Goal: Transaction & Acquisition: Purchase product/service

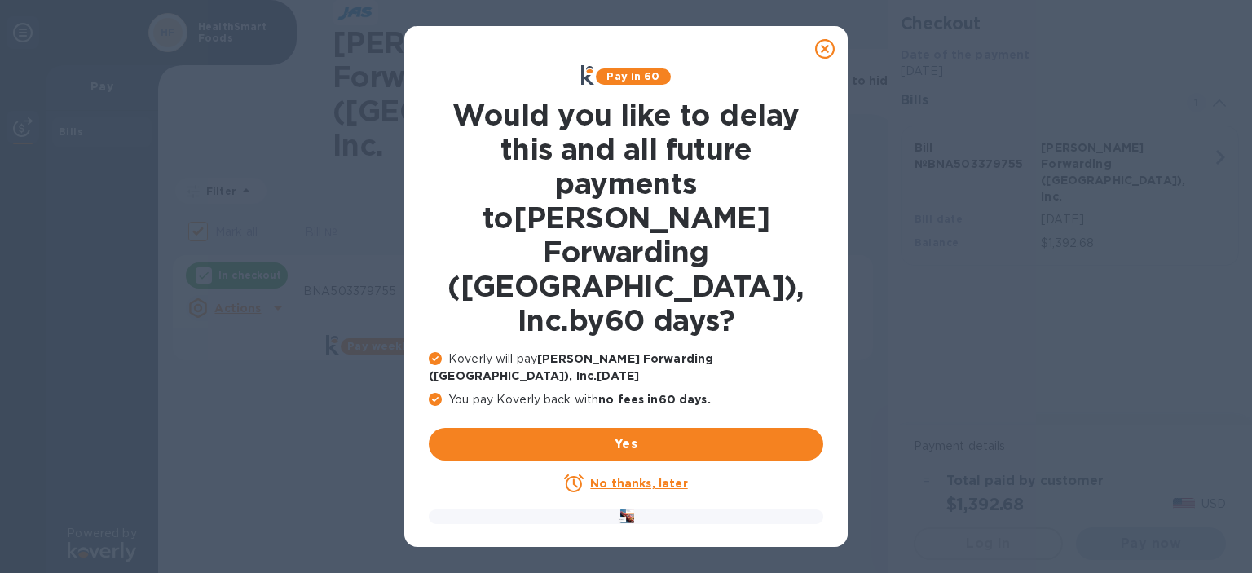
checkbox input "false"
click at [824, 53] on icon at bounding box center [825, 49] width 20 height 20
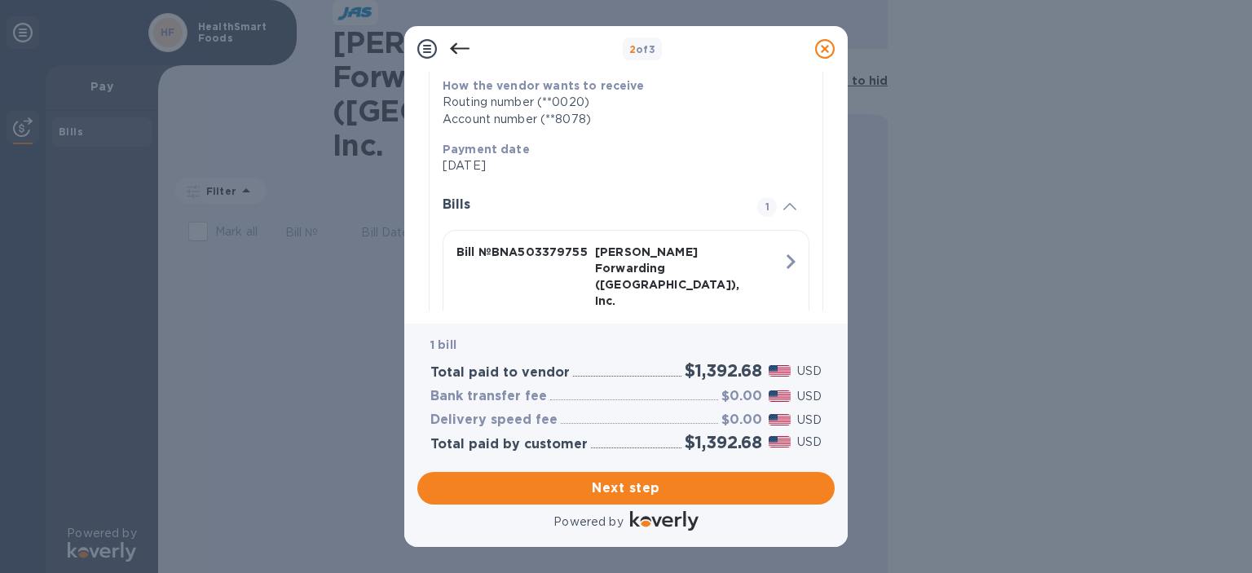
scroll to position [349, 0]
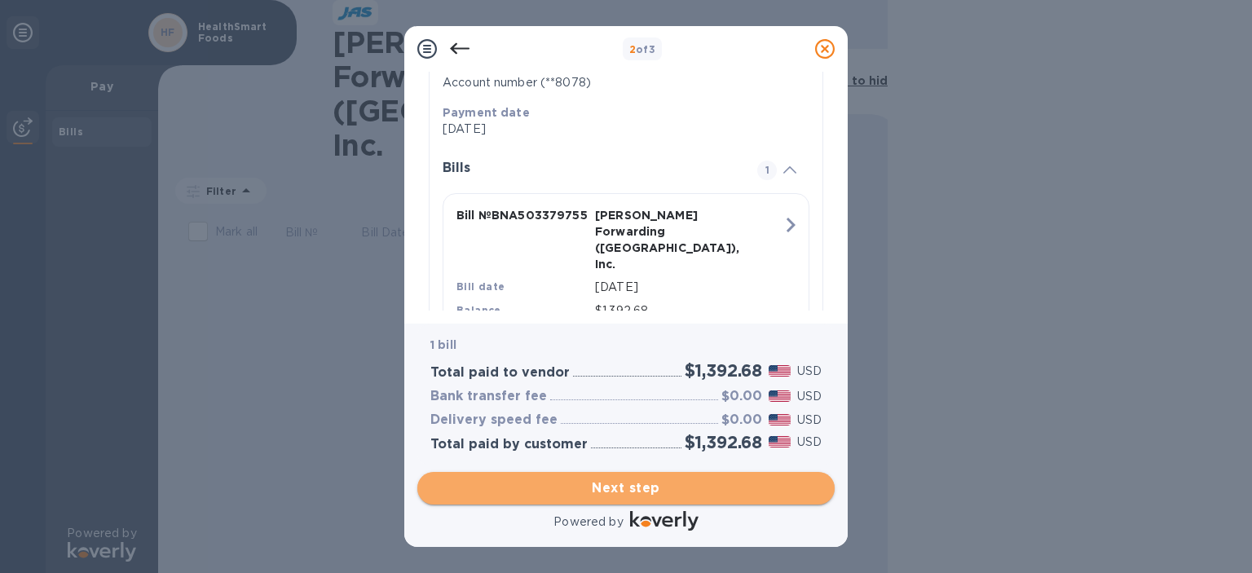
click at [650, 494] on span "Next step" at bounding box center [626, 489] width 391 height 20
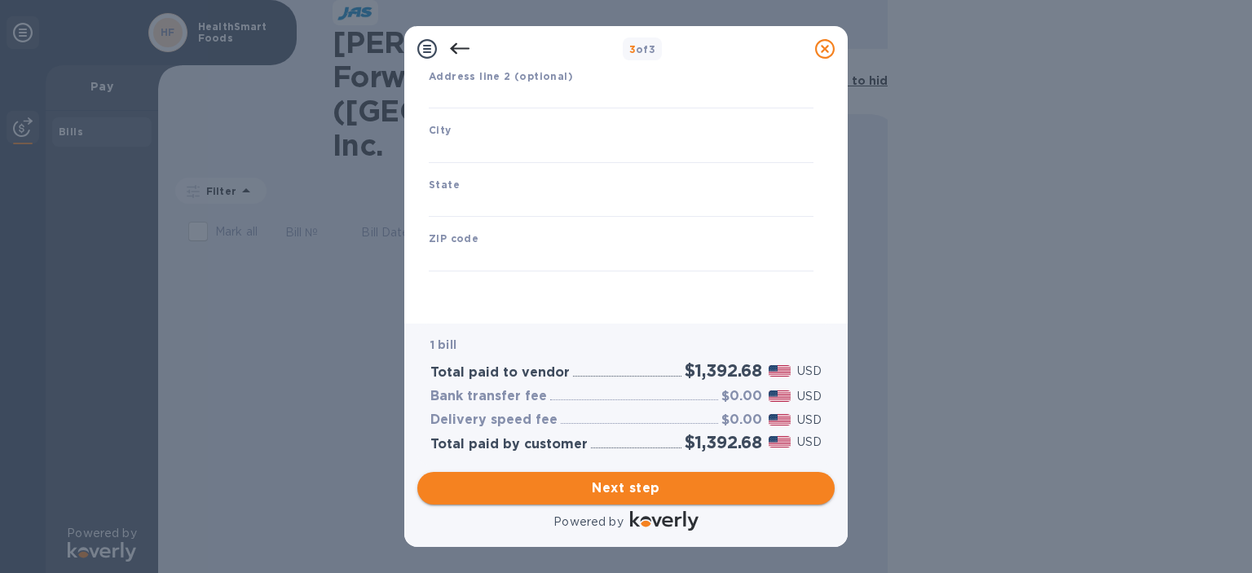
type input "United States"
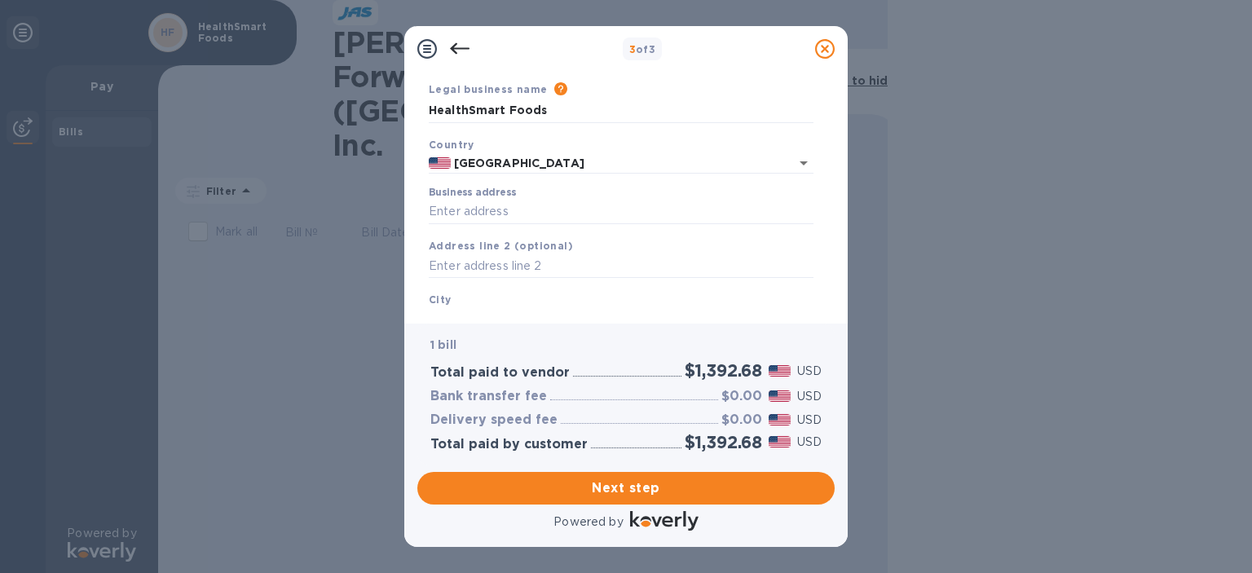
scroll to position [82, 0]
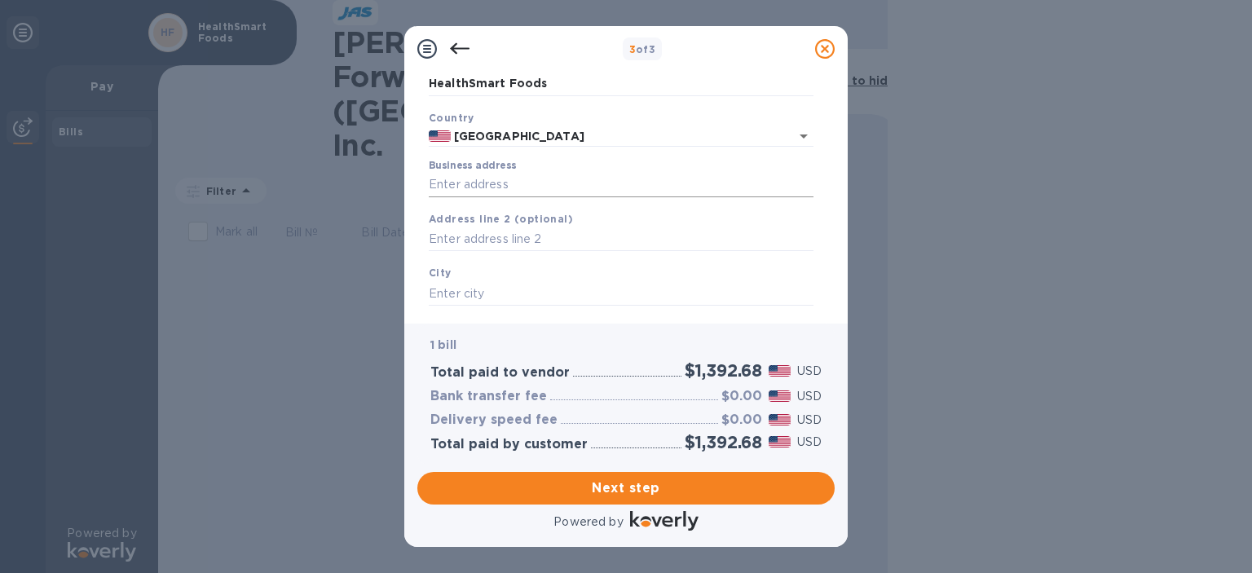
click at [607, 180] on input "Business address" at bounding box center [621, 185] width 385 height 24
type input "1325 Newton Avenue"
type input "Evansville"
type input "IN"
type input "47715"
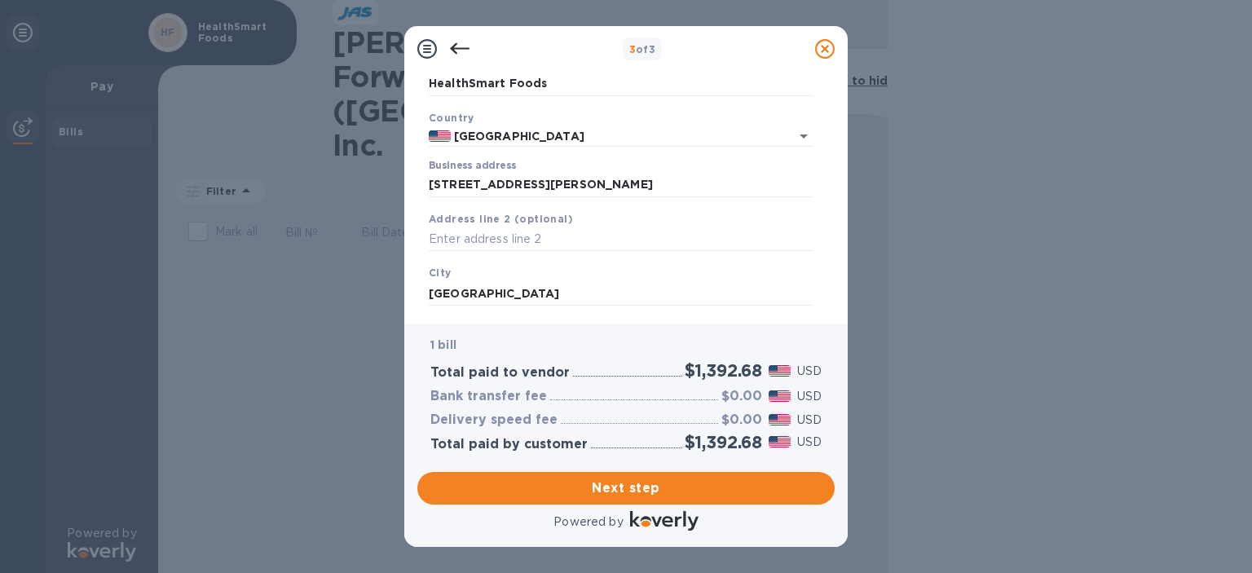
scroll to position [226, 0]
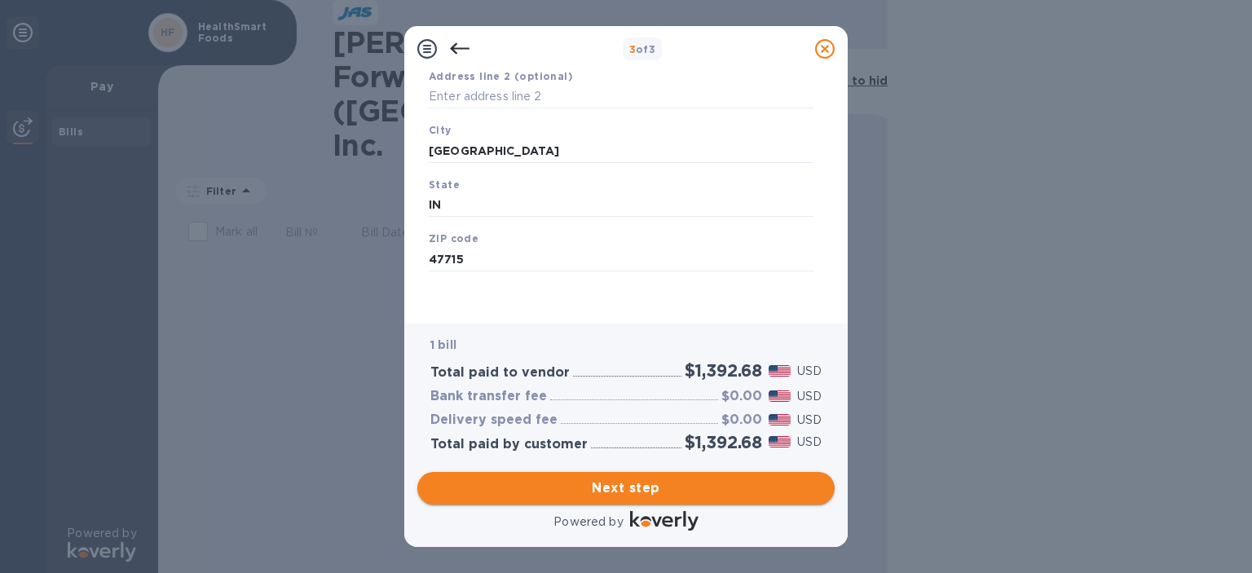
click at [675, 489] on span "Next step" at bounding box center [626, 489] width 391 height 20
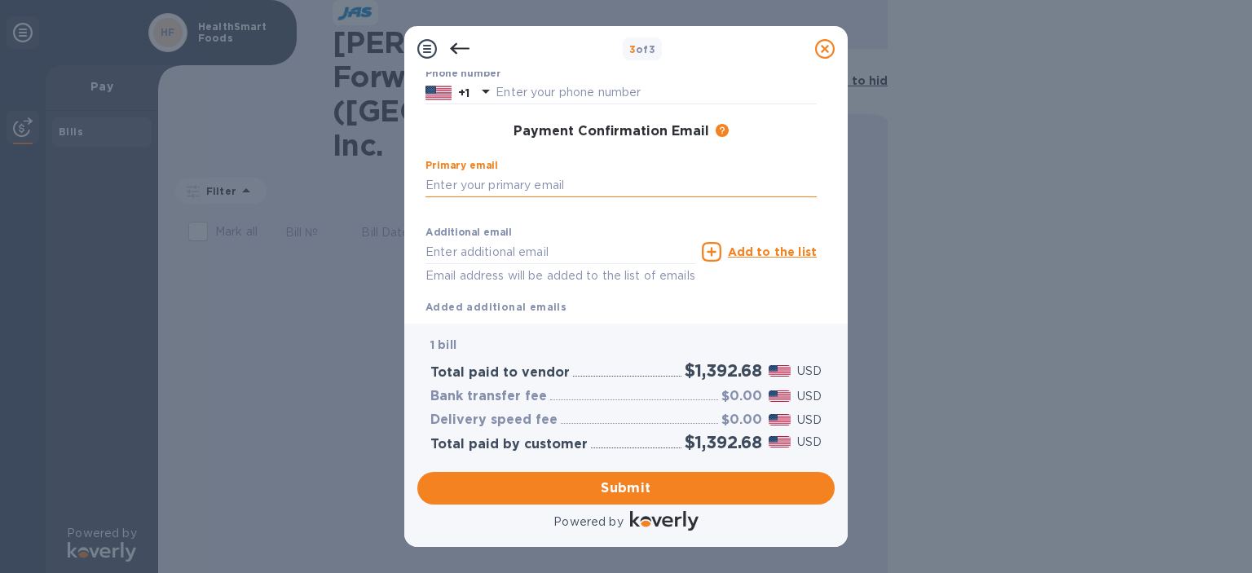
click at [583, 183] on input "text" at bounding box center [621, 185] width 391 height 24
type input "speffinger@hotmail.com"
type input "Sherrie"
type input "Effinger"
type input "8124808937"
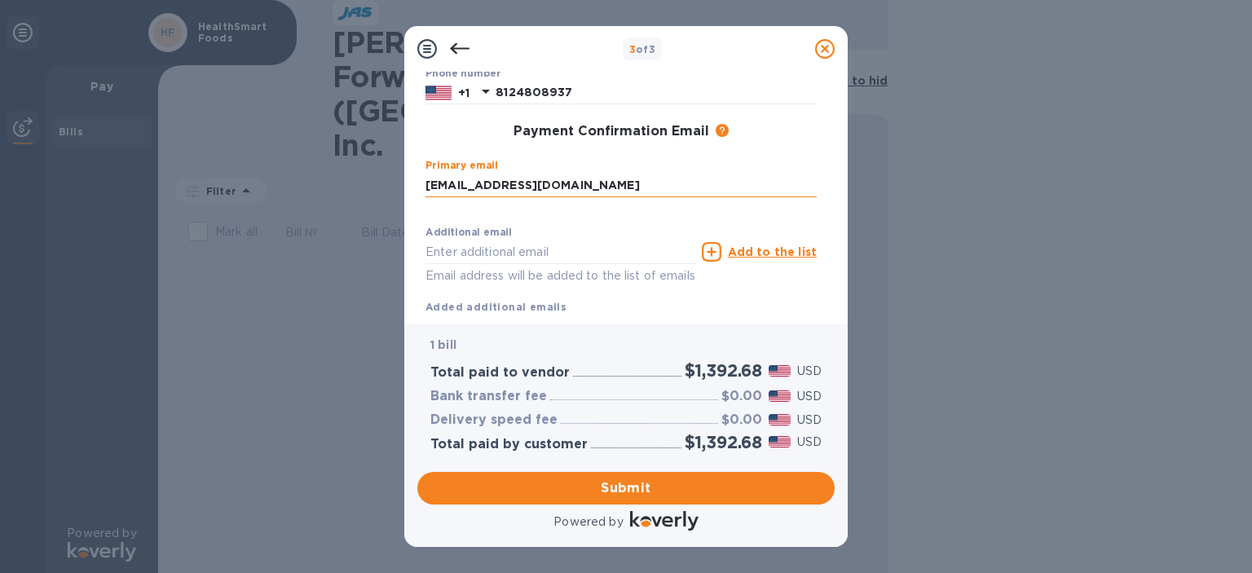
type input "speffinger@hotmail.com"
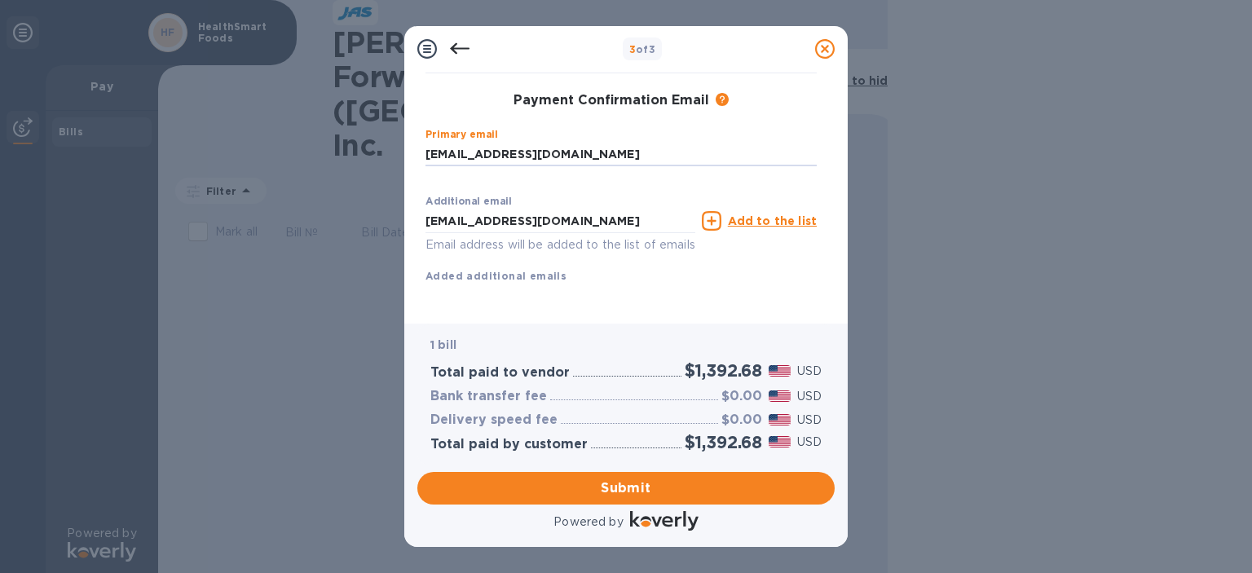
scroll to position [276, 0]
drag, startPoint x: 507, startPoint y: 120, endPoint x: 347, endPoint y: 110, distance: 160.1
click at [347, 110] on div "3 of 3 Payment Contact Information First name Sherrie ​ Last name Effinger ​ Ph…" at bounding box center [626, 286] width 1252 height 573
type input "sherrie@healthsmartfoods.com"
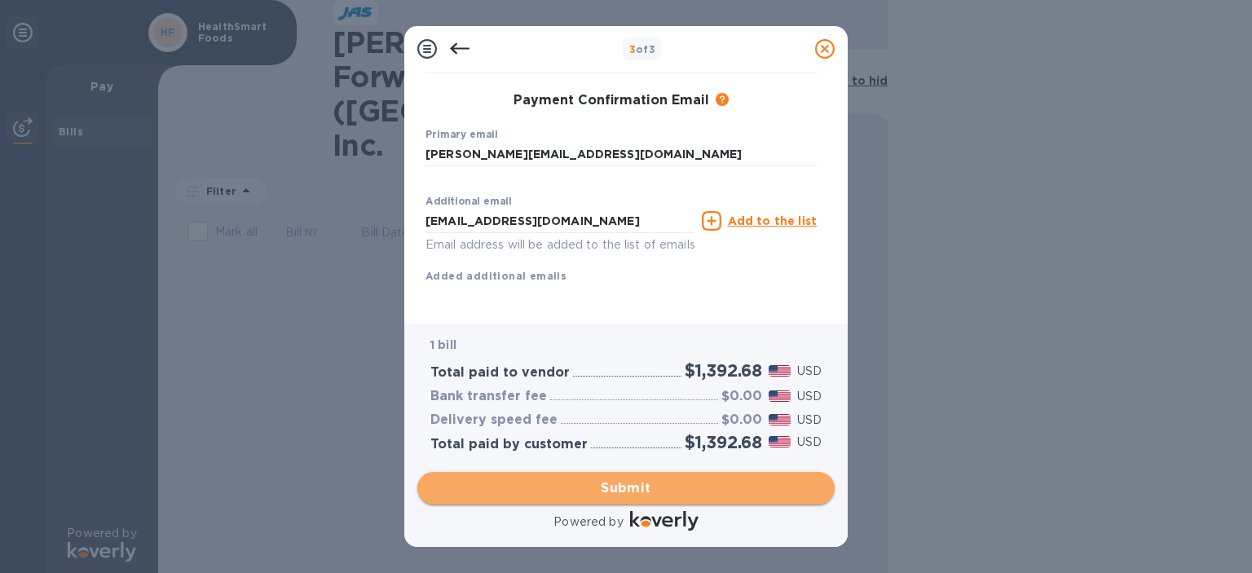
click at [630, 481] on span "Submit" at bounding box center [626, 489] width 391 height 20
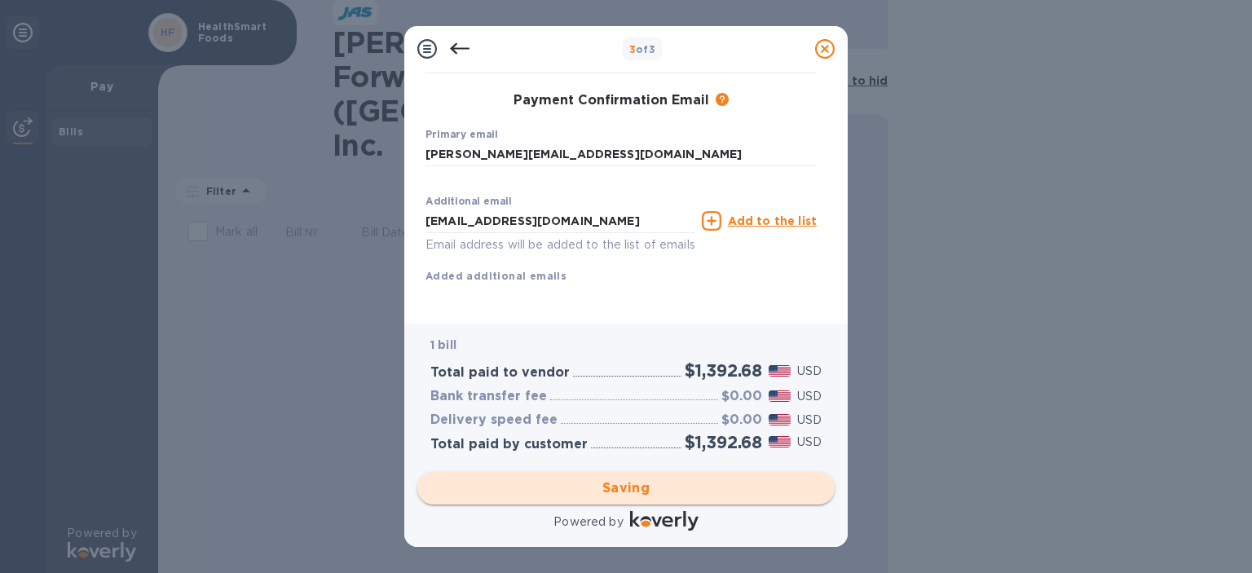
scroll to position [0, 0]
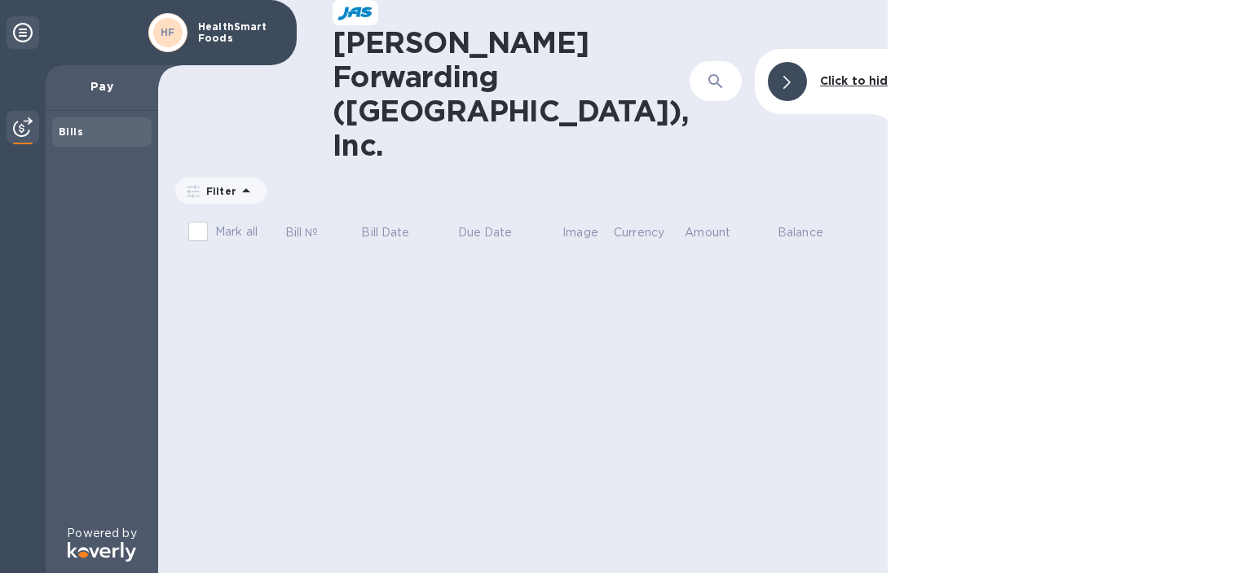
click at [87, 95] on div "Pay" at bounding box center [102, 88] width 113 height 46
click at [10, 124] on div at bounding box center [23, 129] width 33 height 36
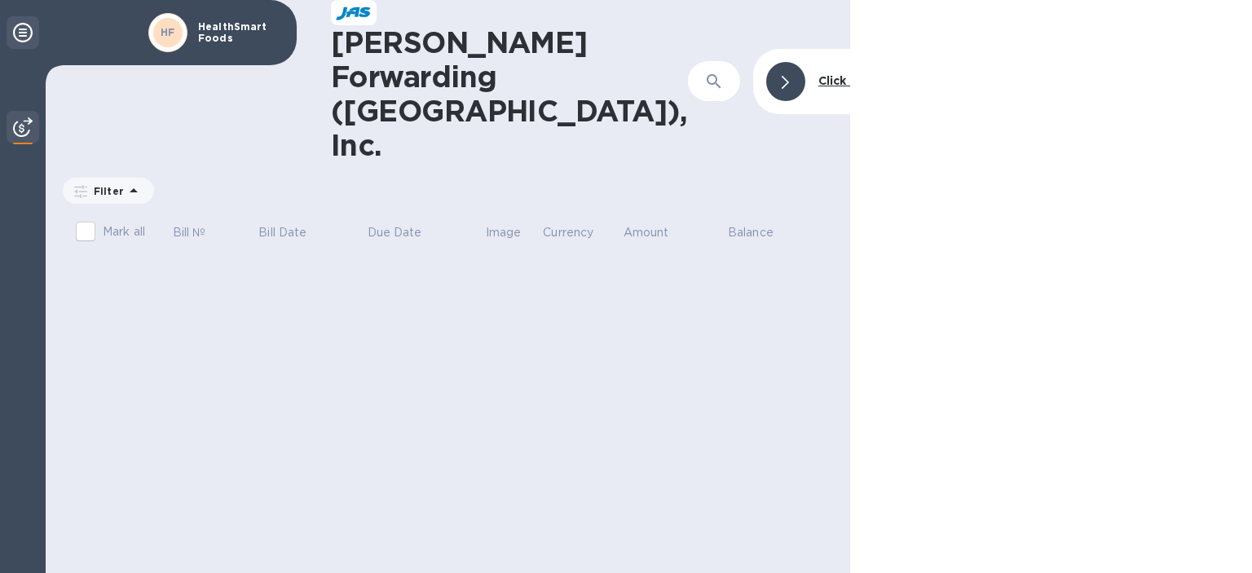
click at [26, 30] on icon at bounding box center [23, 33] width 20 height 20
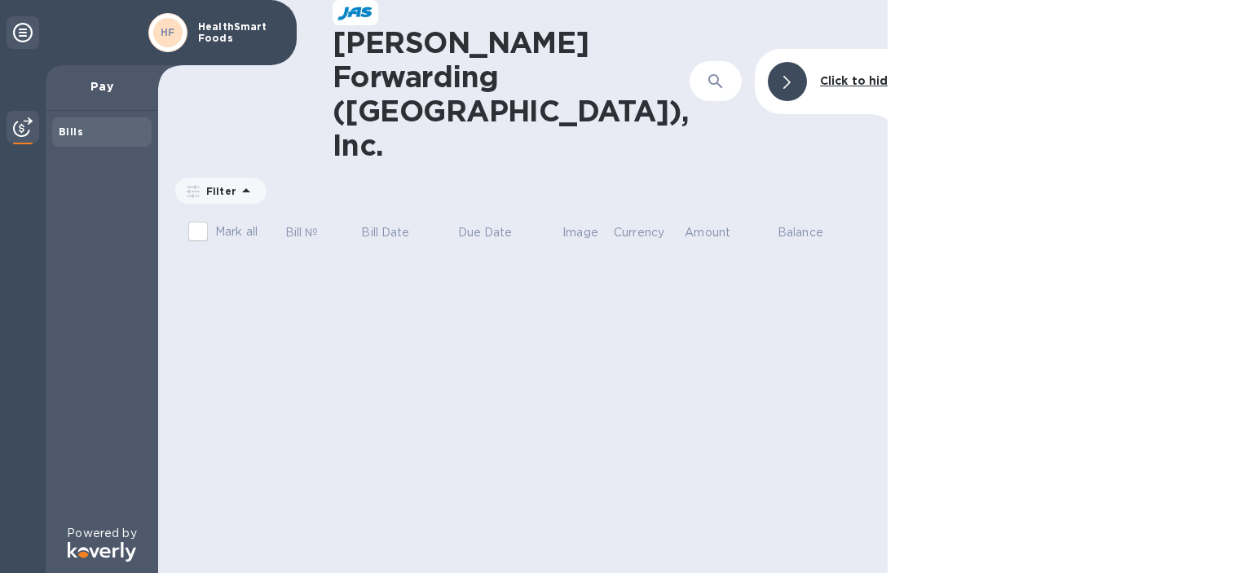
click at [124, 90] on p "Pay" at bounding box center [102, 86] width 86 height 16
click at [221, 38] on p "HealthSmart Foods" at bounding box center [239, 32] width 82 height 23
click at [774, 62] on div at bounding box center [787, 81] width 39 height 39
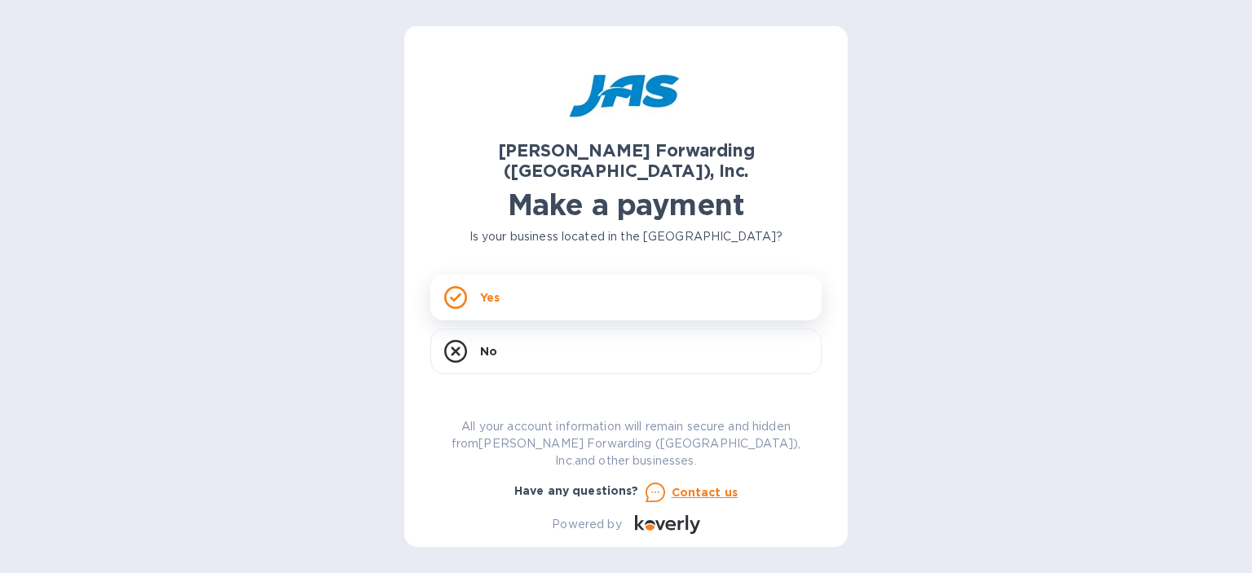
click at [571, 277] on div "Yes" at bounding box center [626, 298] width 391 height 46
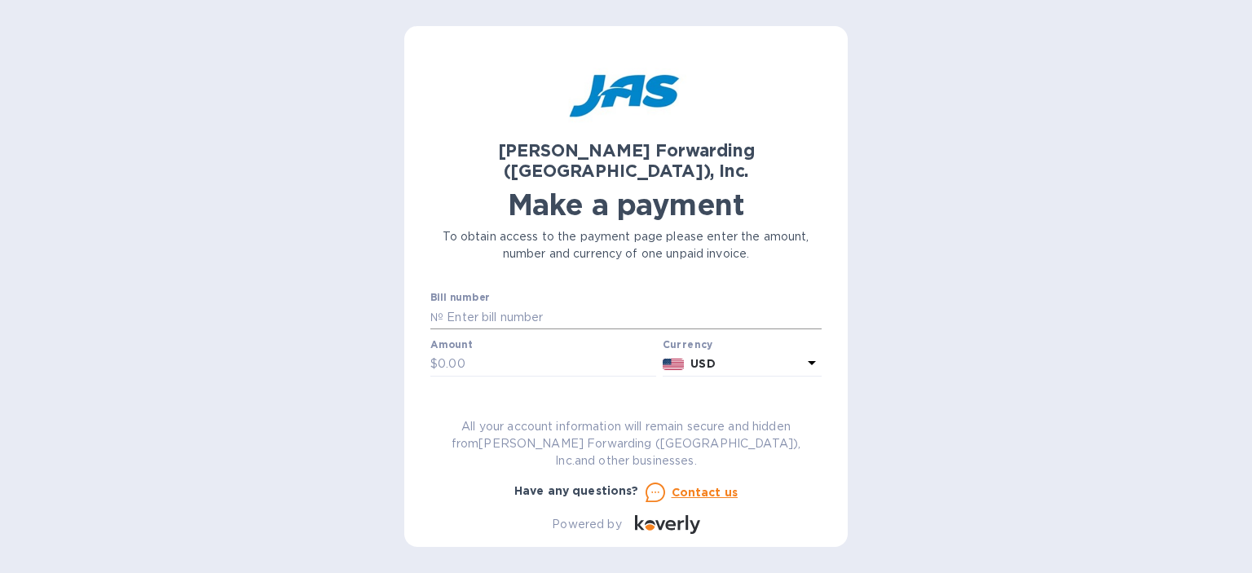
click at [578, 305] on input "text" at bounding box center [633, 317] width 378 height 24
type input "v"
type input "N"
type input "BNA503386376"
type input "1,836.02"
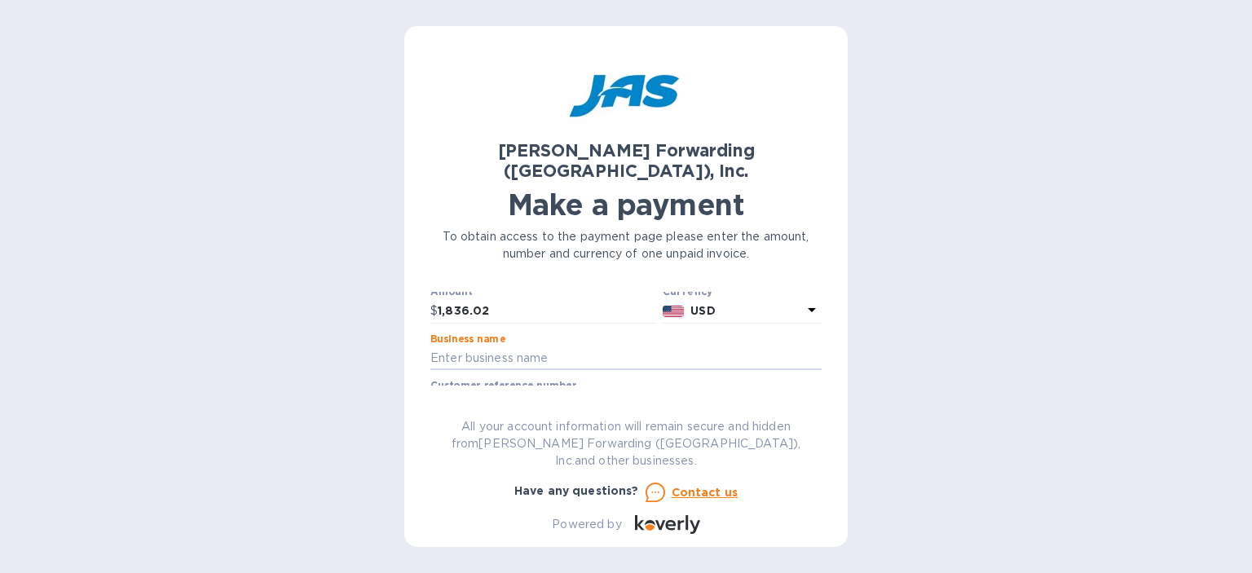
scroll to position [82, 0]
type input "HealthSmart Foods"
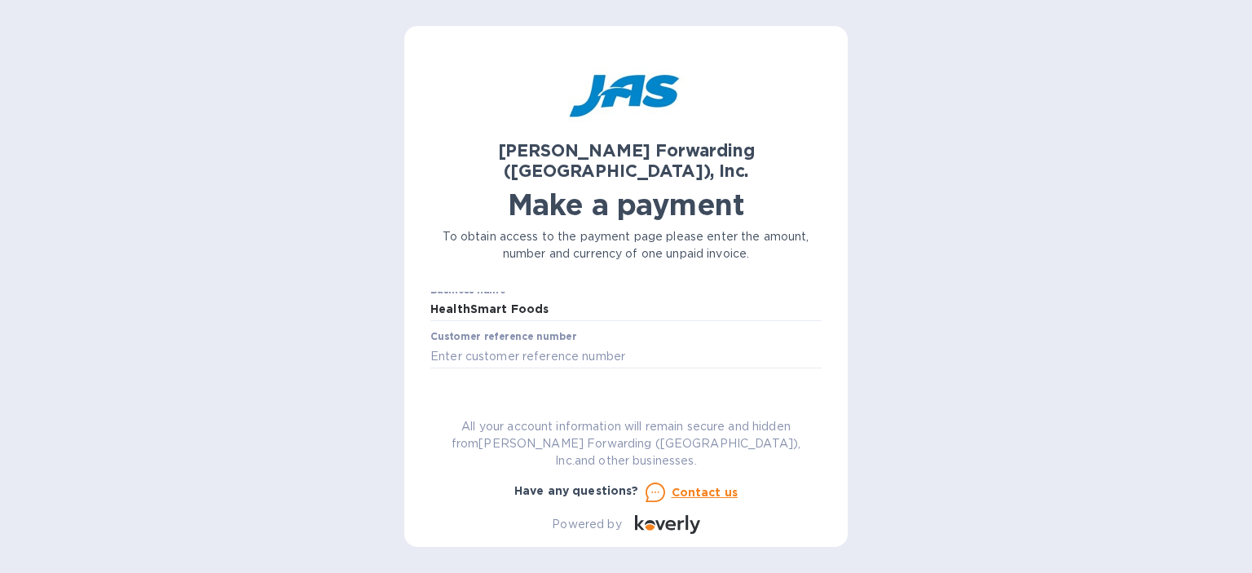
click at [647, 398] on span "Go to payment page" at bounding box center [626, 408] width 365 height 20
